Goal: Information Seeking & Learning: Check status

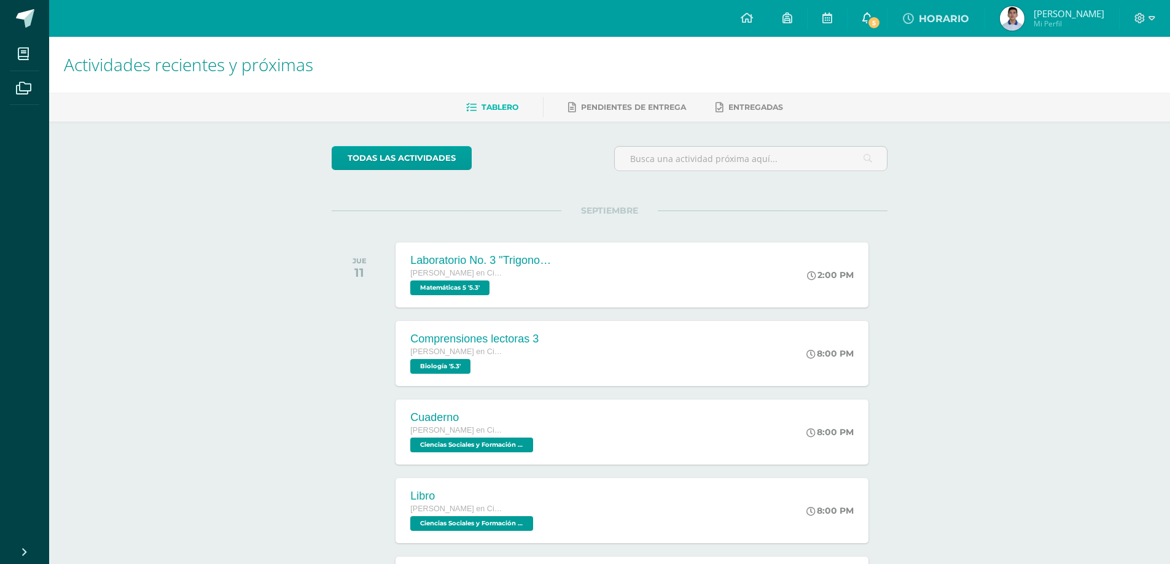
click at [872, 17] on icon at bounding box center [867, 17] width 10 height 11
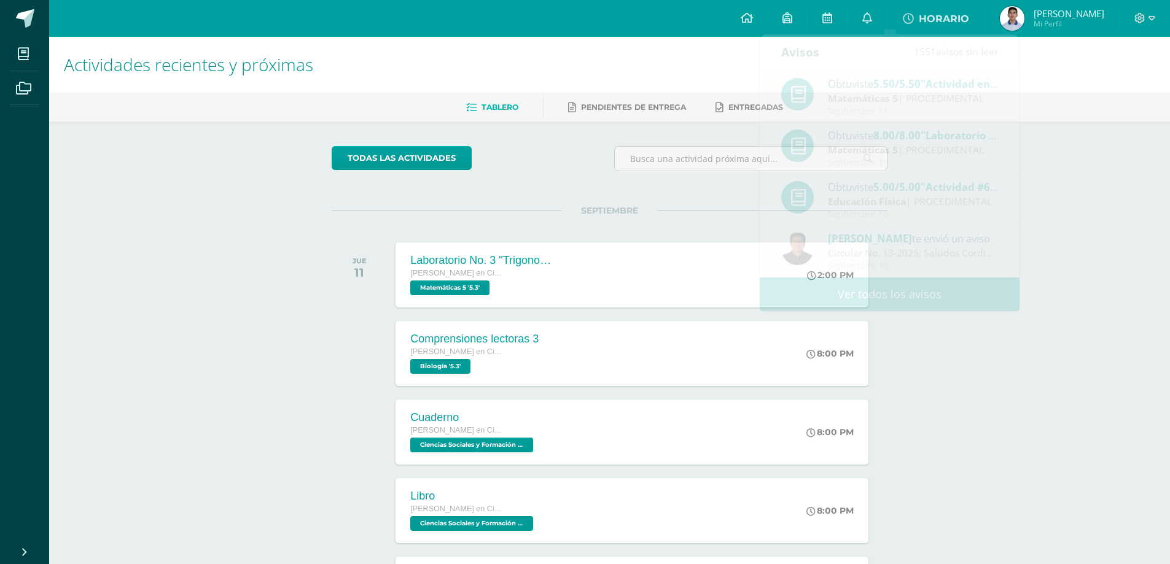
drag, startPoint x: 1059, startPoint y: 120, endPoint x: 998, endPoint y: 97, distance: 65.5
click at [1056, 119] on div "Tablero Pendientes de entrega Entregadas" at bounding box center [624, 107] width 1150 height 29
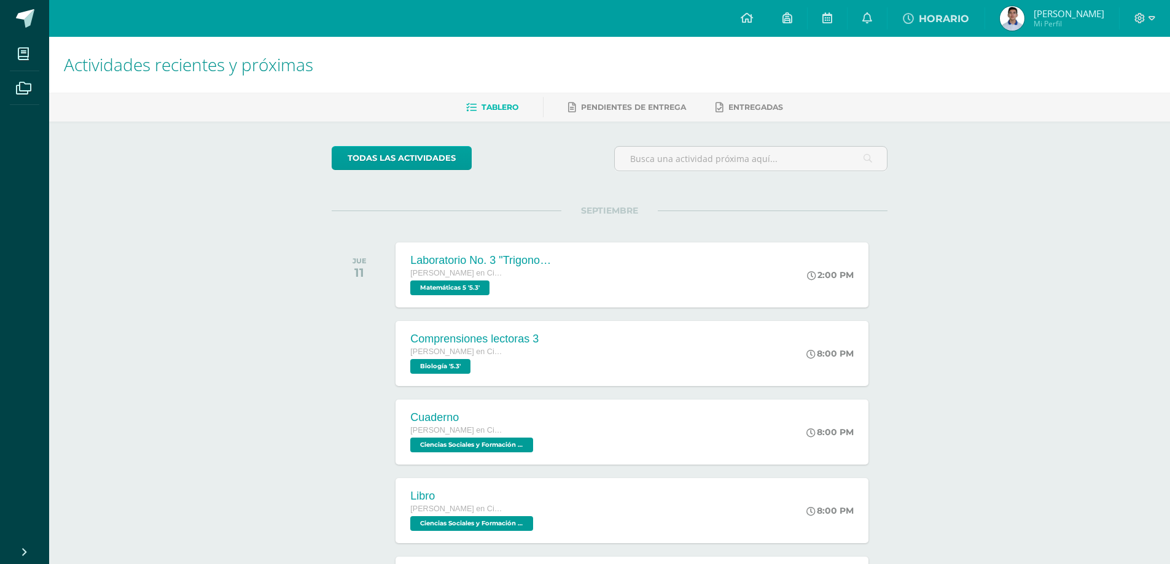
click at [1024, 15] on img at bounding box center [1012, 18] width 25 height 25
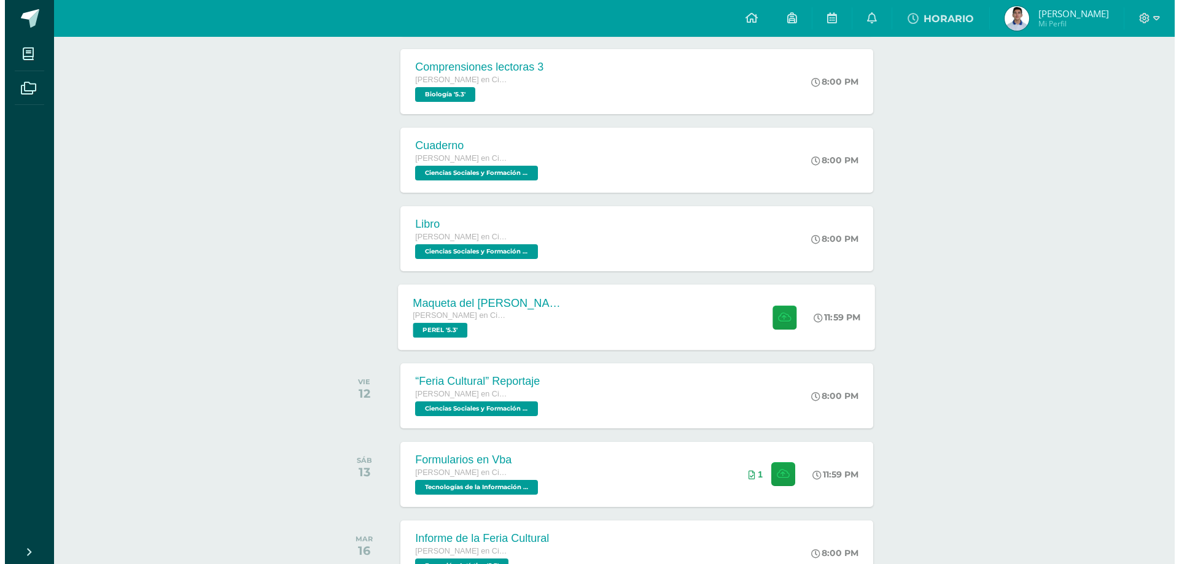
scroll to position [368, 0]
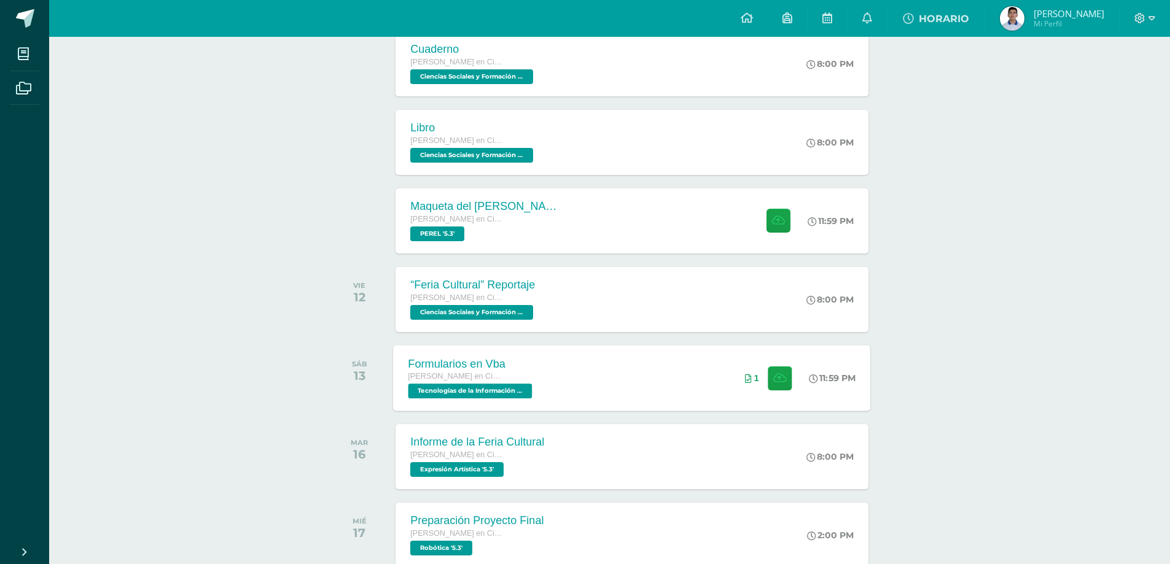
click at [583, 362] on div "Formularios en Vba [PERSON_NAME] en Ciencias y Letras Tecnologías de la Informa…" at bounding box center [632, 378] width 477 height 66
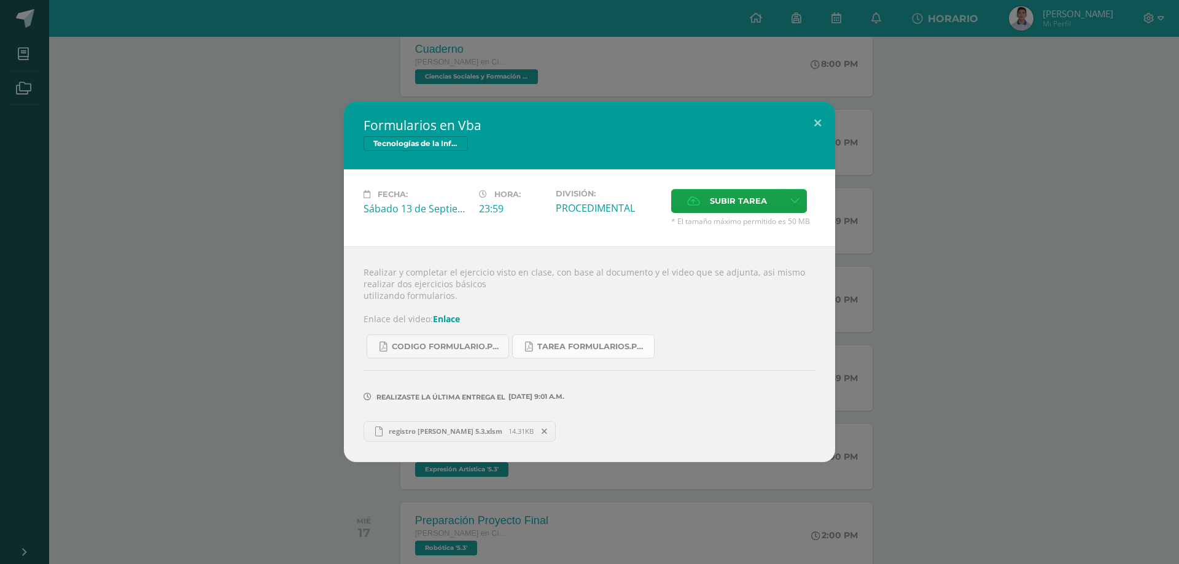
click at [563, 351] on span "Tarea formularios.pdf" at bounding box center [592, 347] width 111 height 10
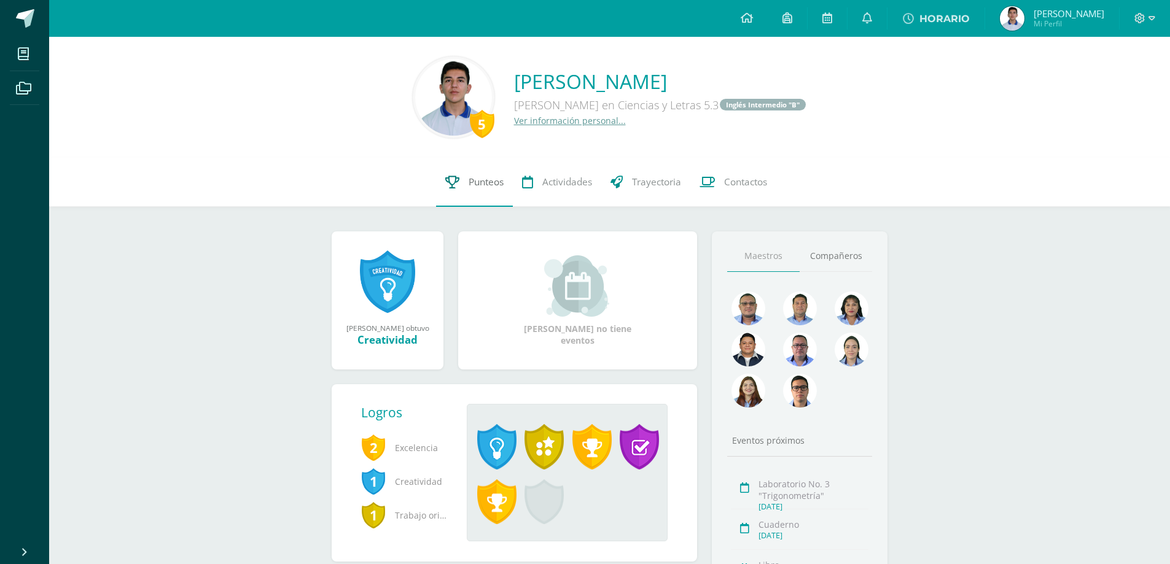
click at [460, 184] on link "Punteos" at bounding box center [474, 182] width 77 height 49
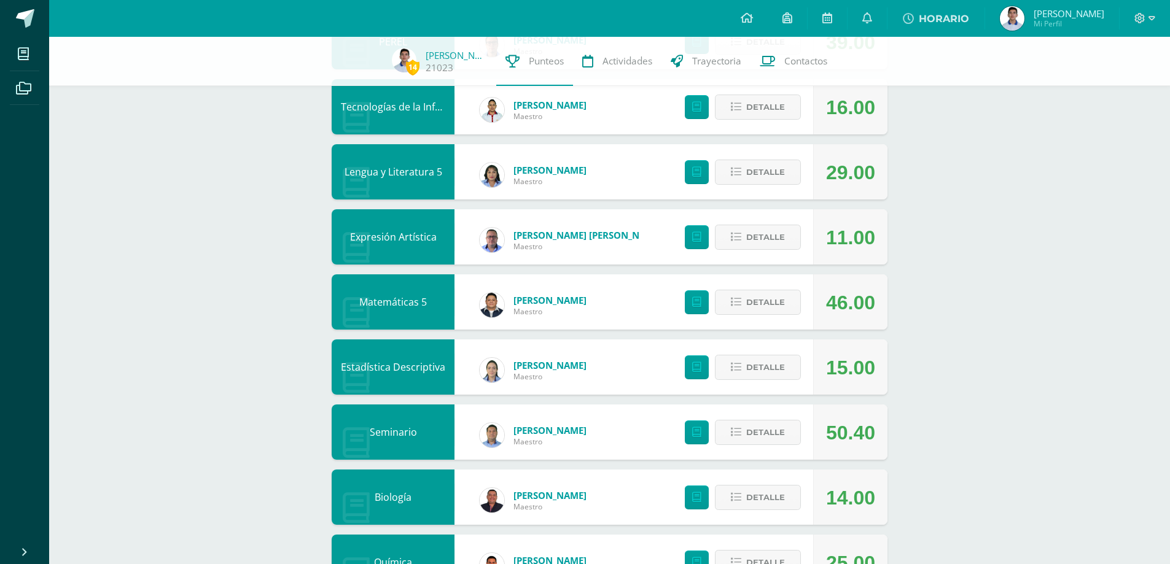
scroll to position [246, 0]
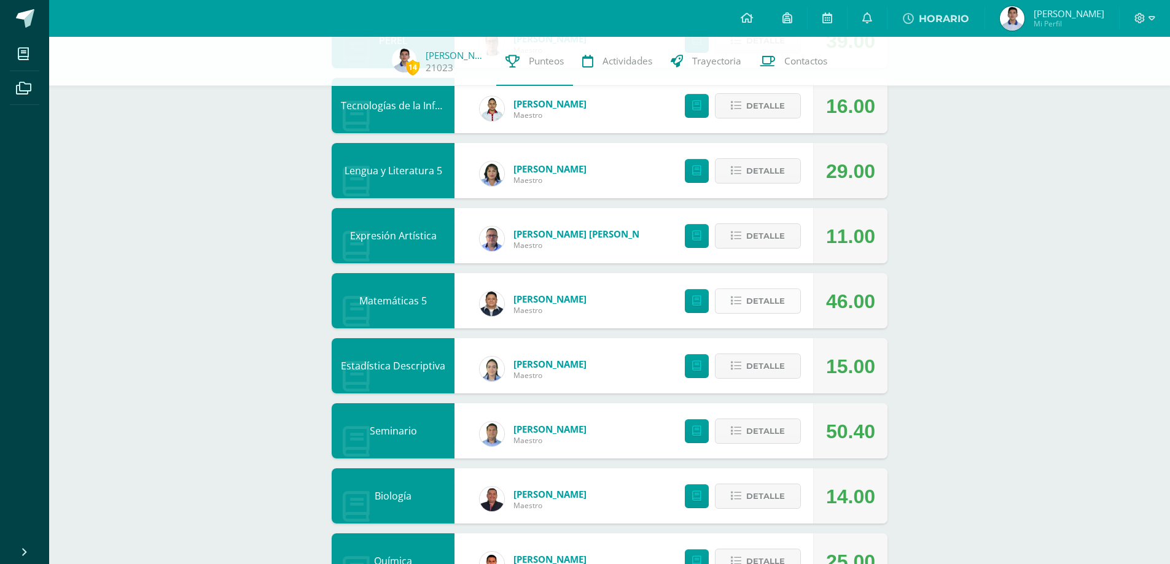
click at [758, 302] on span "Detalle" at bounding box center [765, 301] width 39 height 23
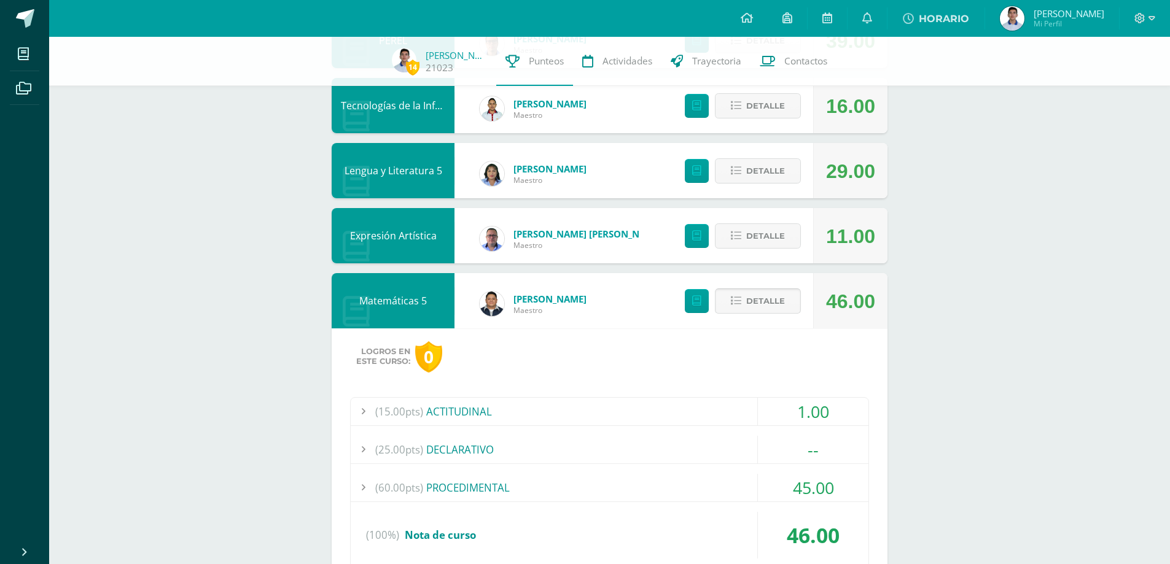
click at [758, 302] on span "Detalle" at bounding box center [765, 301] width 39 height 23
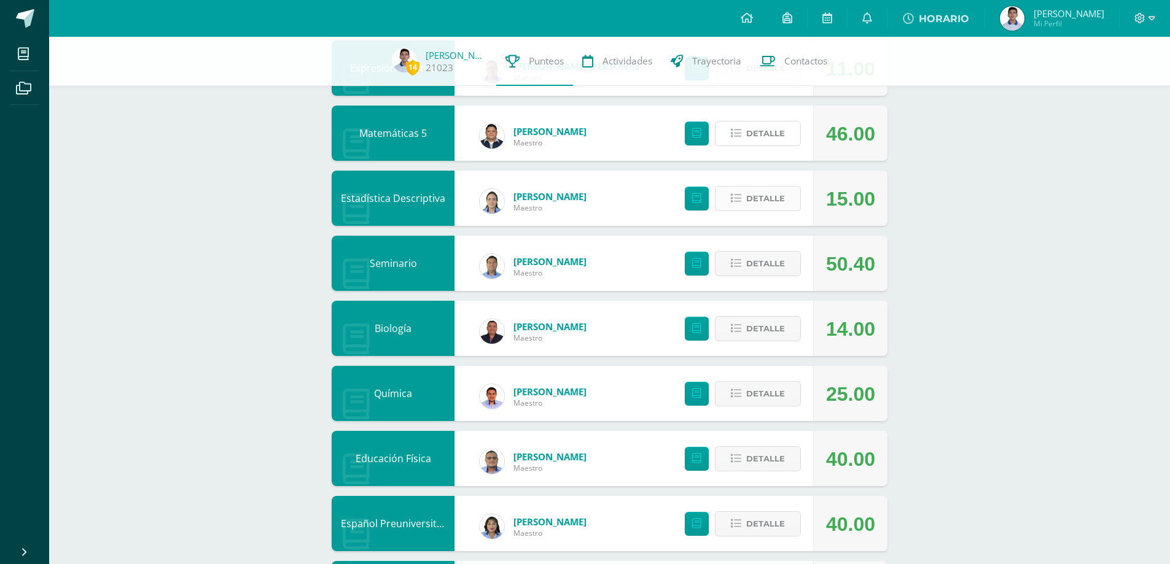
scroll to position [430, 0]
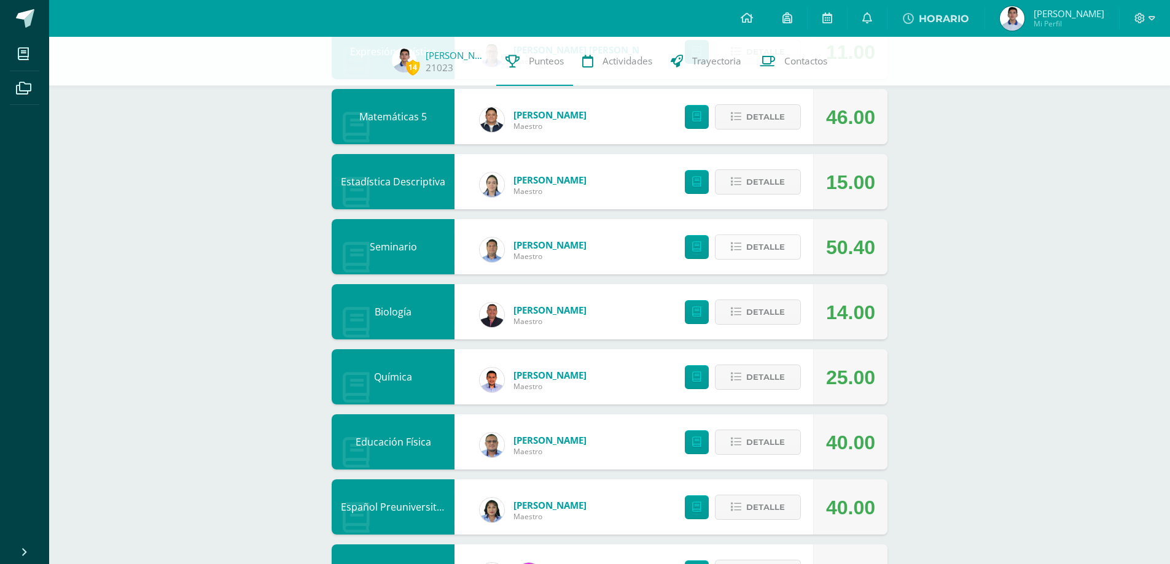
click at [741, 252] on icon at bounding box center [736, 247] width 10 height 10
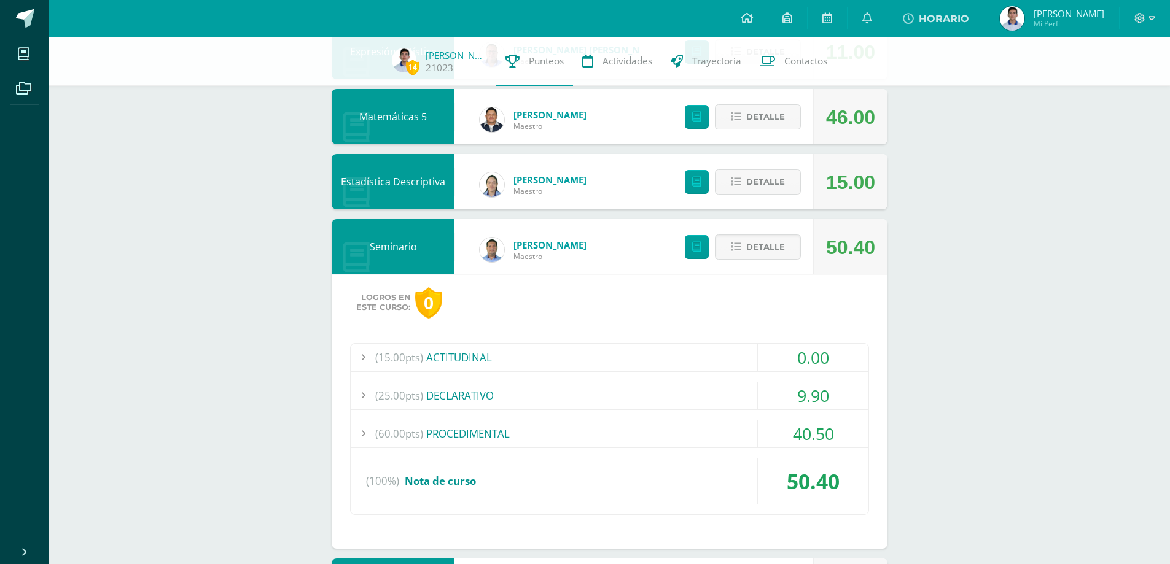
click at [512, 388] on div "(25.00pts) DECLARATIVO" at bounding box center [610, 396] width 518 height 28
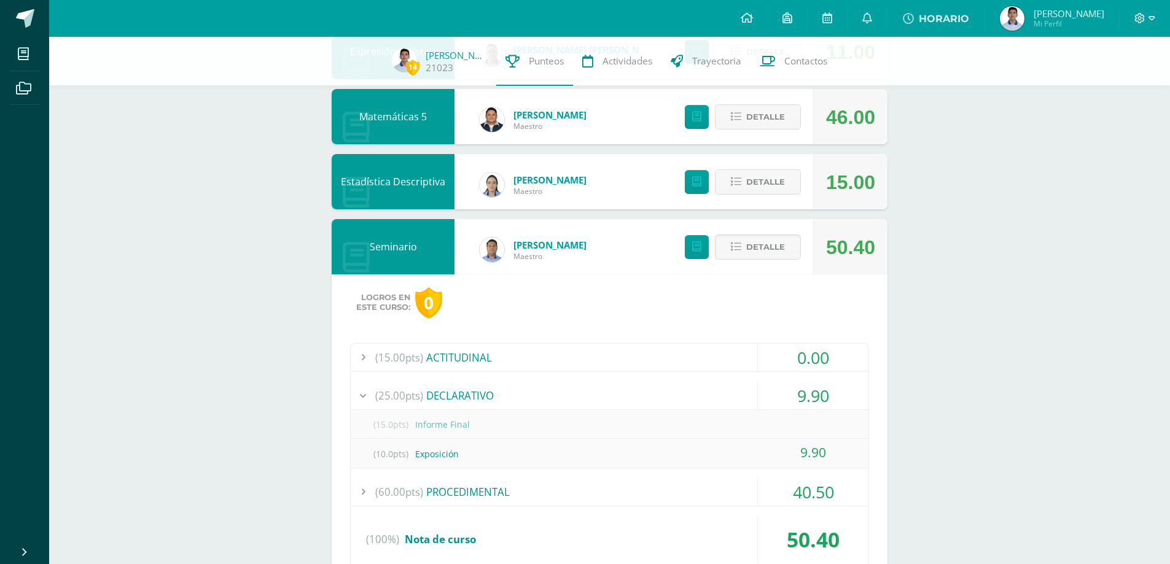
click at [512, 388] on div "(25.00pts) DECLARATIVO" at bounding box center [610, 396] width 518 height 28
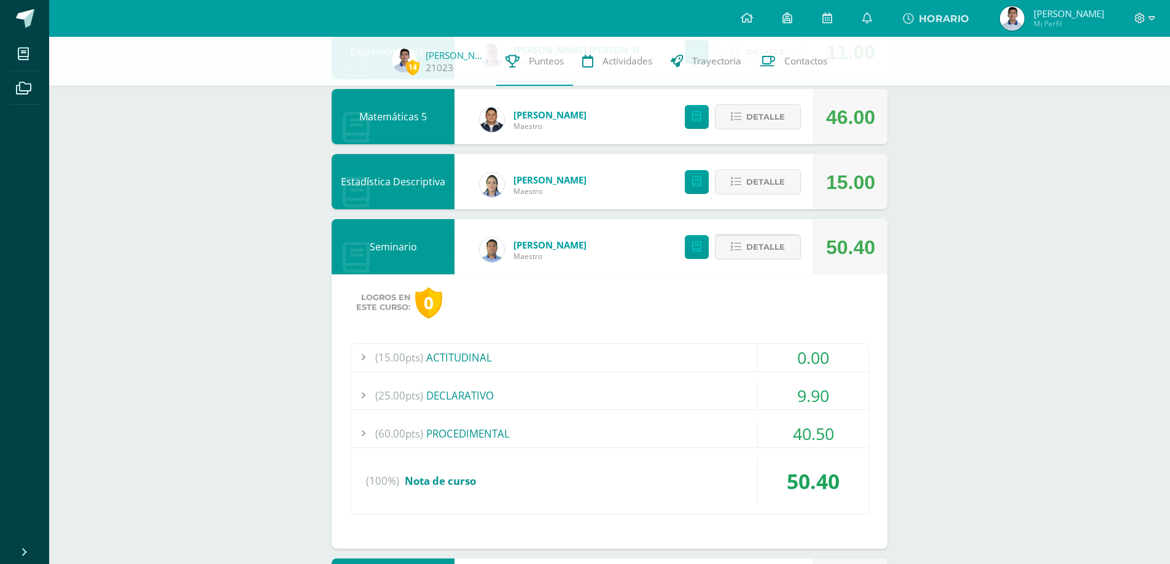
click at [746, 248] on button "Detalle" at bounding box center [758, 247] width 86 height 25
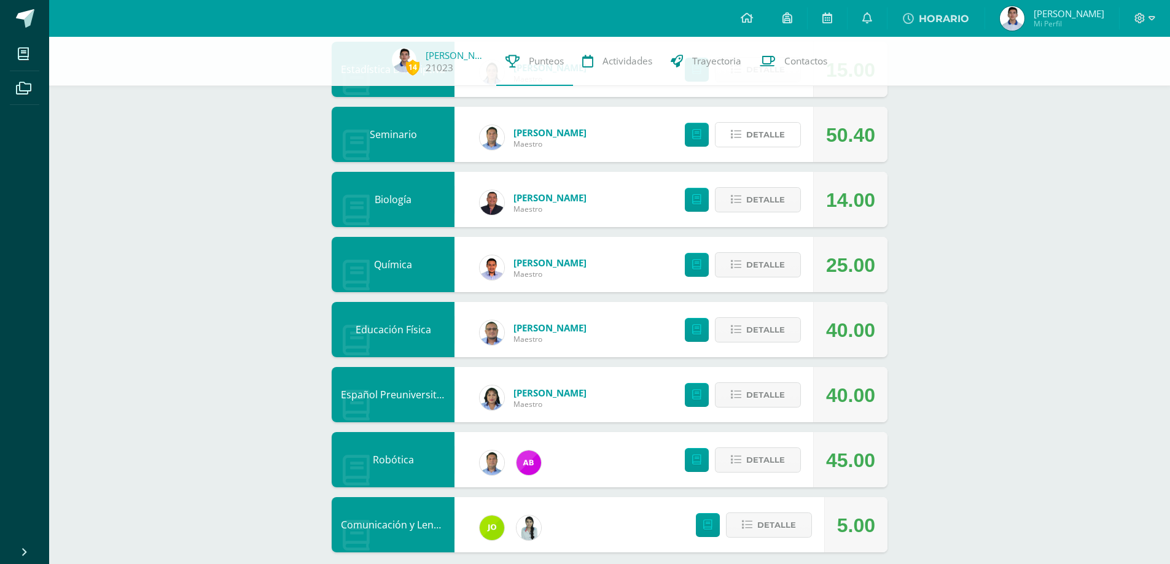
scroll to position [555, 0]
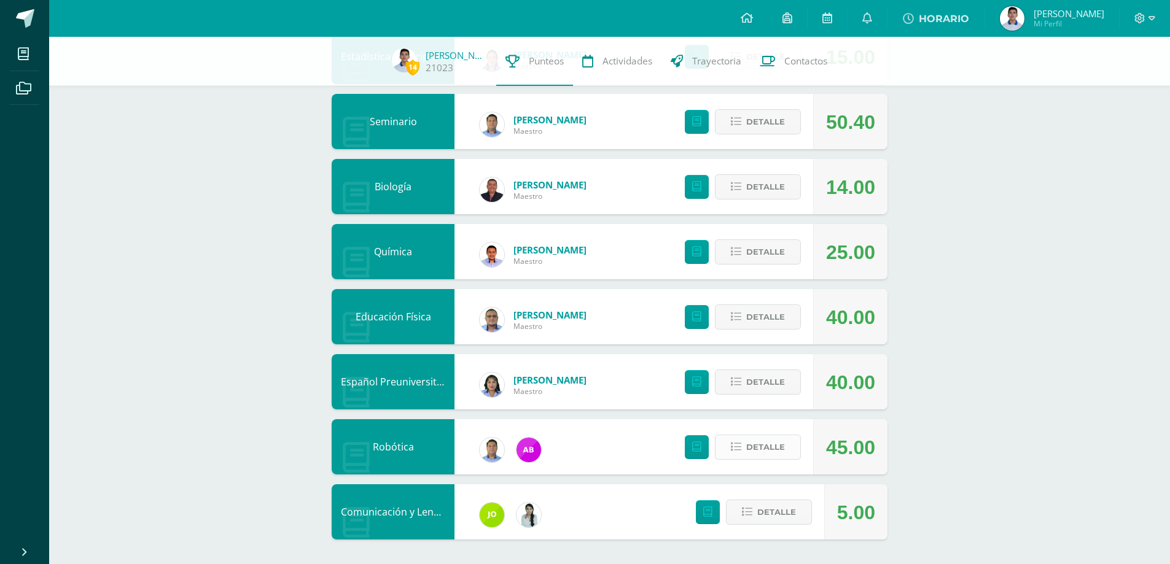
click at [739, 444] on icon at bounding box center [736, 447] width 10 height 10
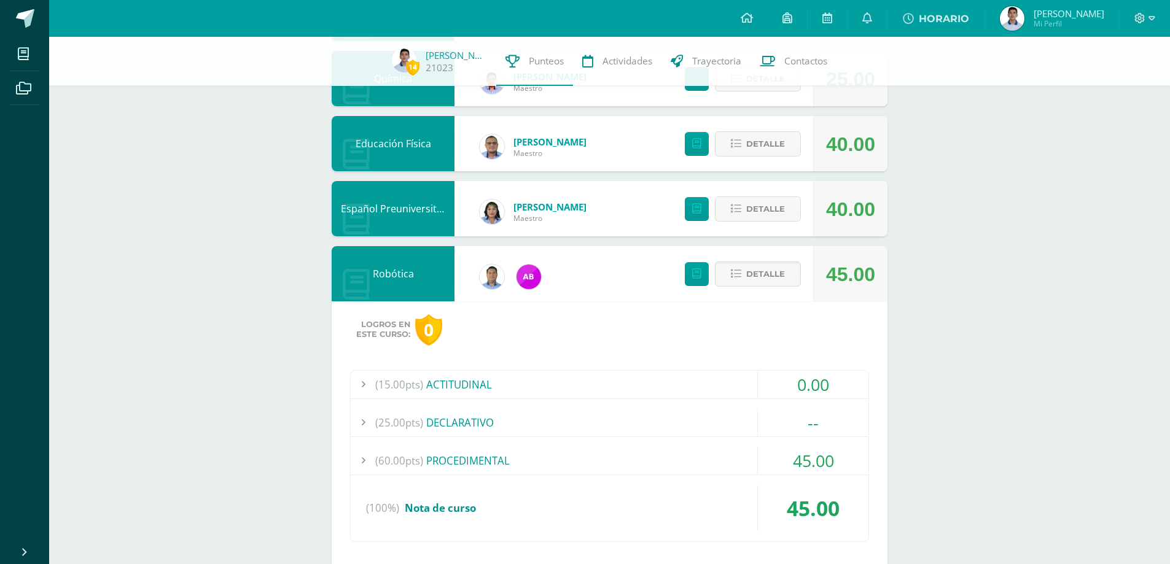
scroll to position [801, 0]
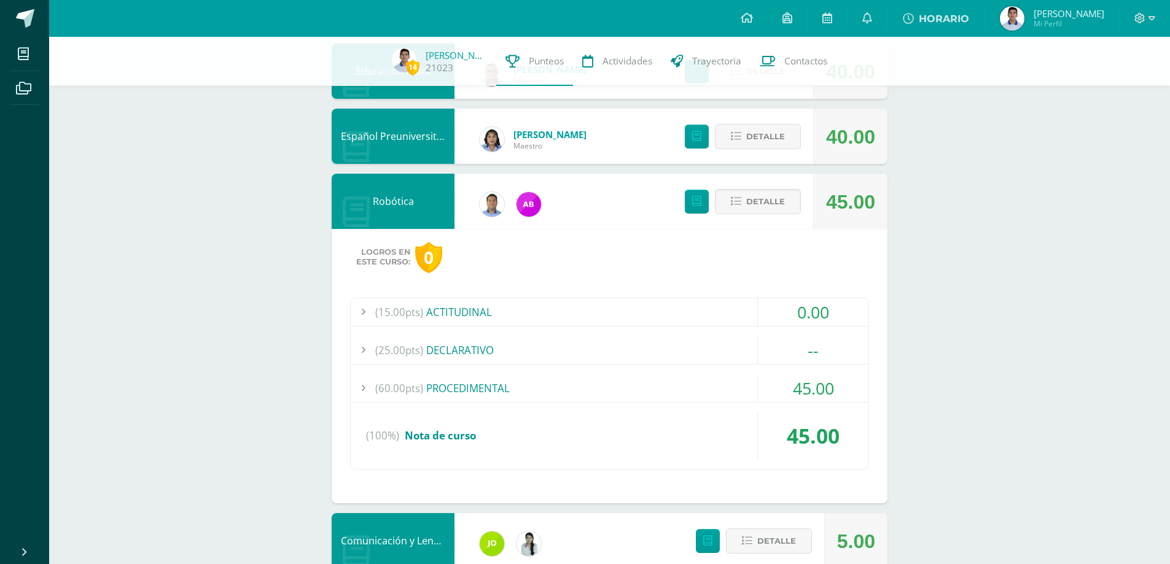
click at [680, 303] on div "(15.00pts) ACTITUDINAL" at bounding box center [610, 312] width 518 height 28
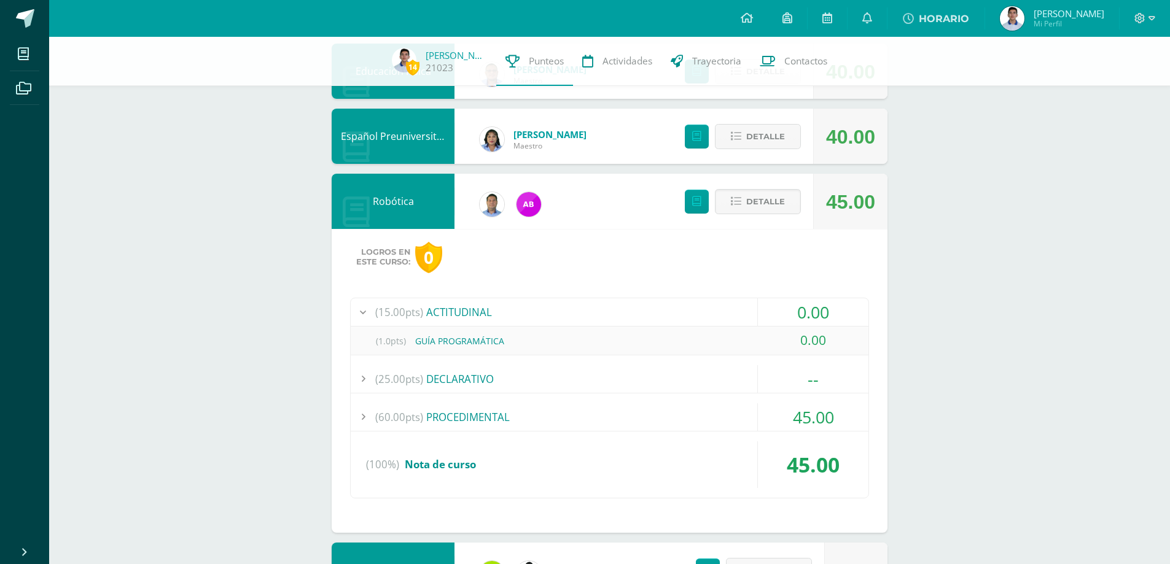
click at [680, 303] on div "(15.00pts) ACTITUDINAL" at bounding box center [610, 312] width 518 height 28
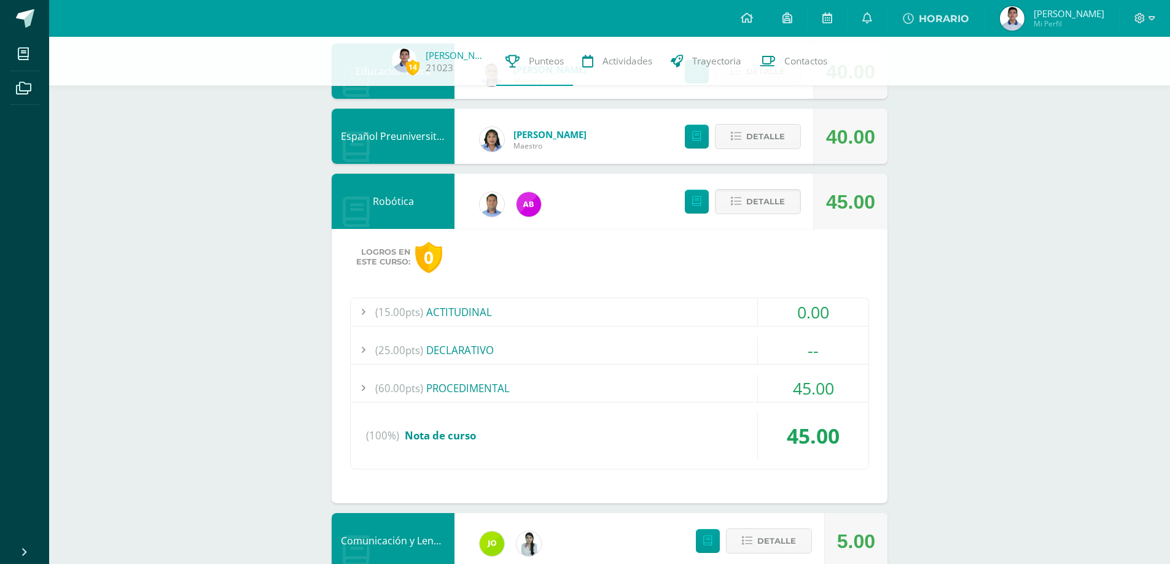
click at [606, 378] on div "(60.00pts) PROCEDIMENTAL" at bounding box center [610, 389] width 518 height 28
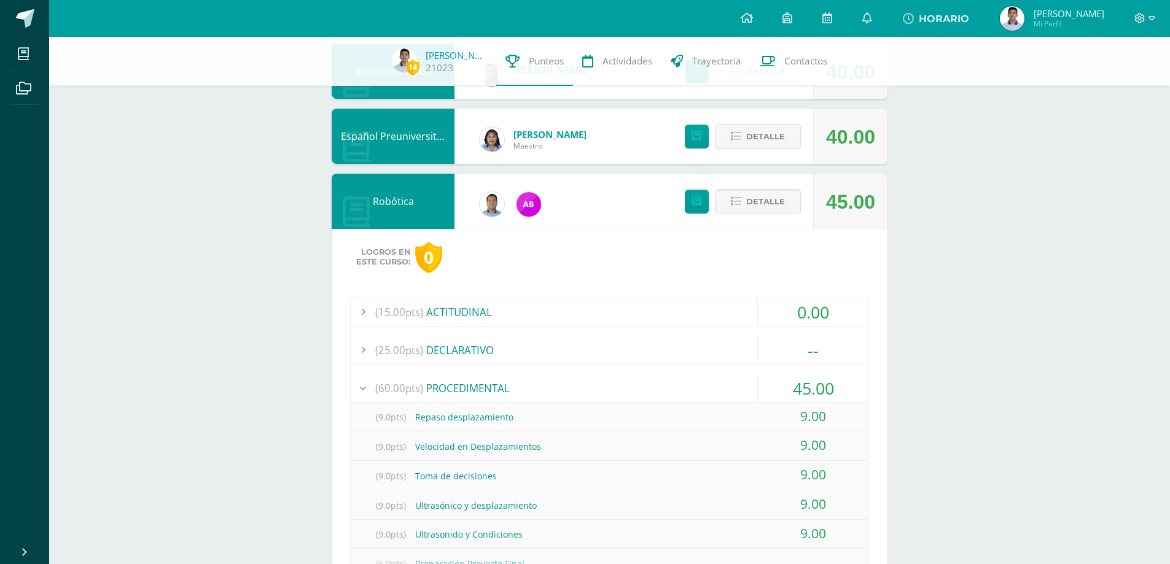
click at [592, 382] on div "(60.00pts) PROCEDIMENTAL" at bounding box center [610, 389] width 518 height 28
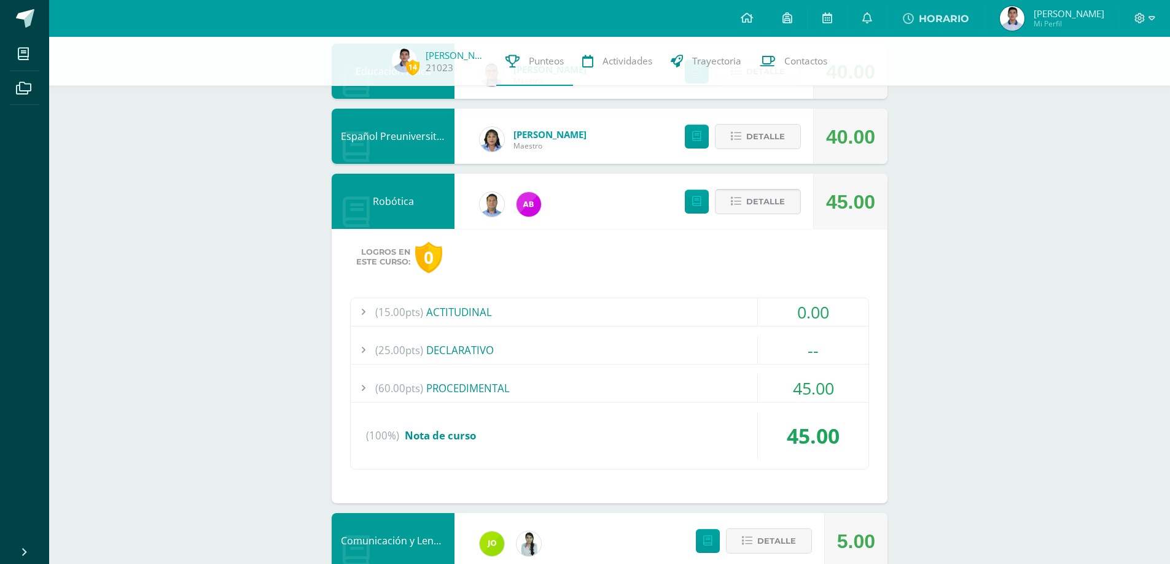
click at [770, 210] on span "Detalle" at bounding box center [765, 201] width 39 height 23
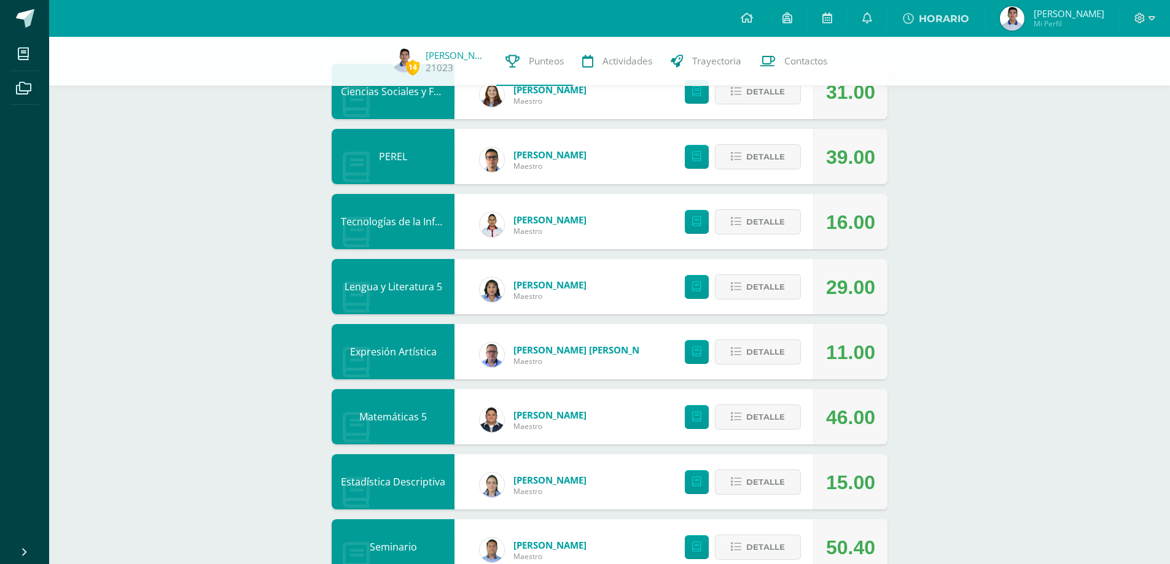
scroll to position [0, 0]
